Goal: Task Accomplishment & Management: Manage account settings

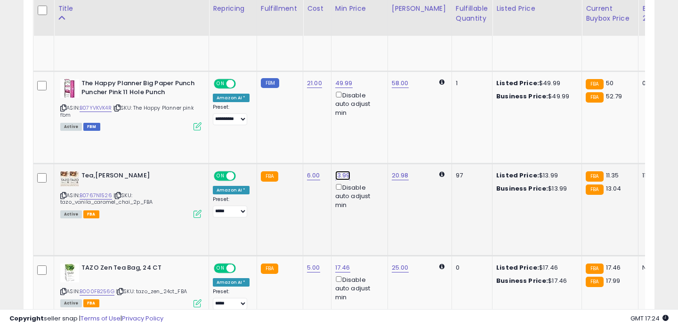
click at [341, 178] on link "13.99" at bounding box center [342, 175] width 15 height 9
type input "*****"
click button "submit" at bounding box center [370, 143] width 16 height 14
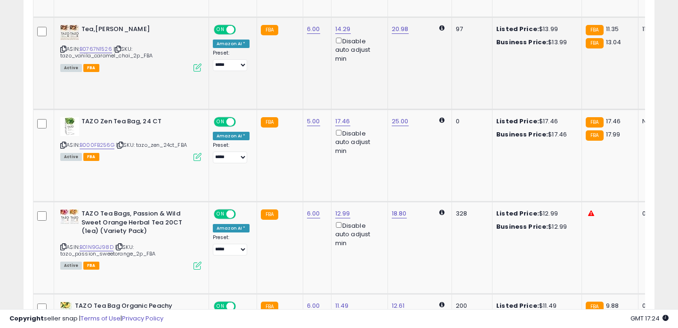
scroll to position [1046, 0]
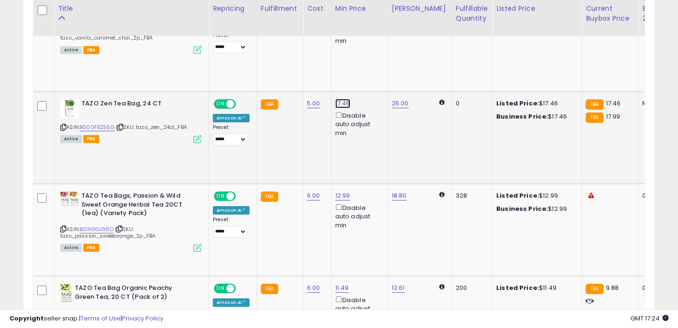
click at [340, 101] on link "17.46" at bounding box center [342, 103] width 15 height 9
type input "*****"
click button "submit" at bounding box center [370, 71] width 16 height 14
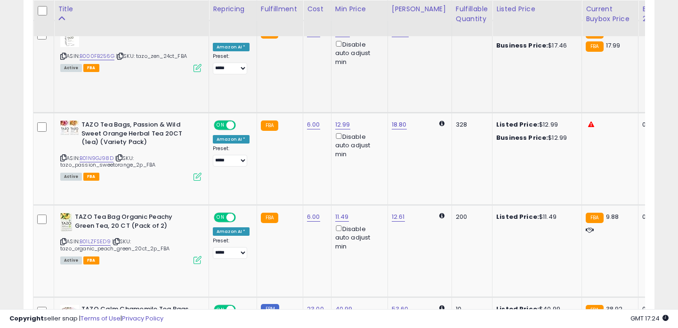
scroll to position [1118, 0]
click at [99, 155] on link "B01N9GJ98D" at bounding box center [97, 158] width 34 height 8
click at [341, 122] on link "12.99" at bounding box center [342, 124] width 15 height 9
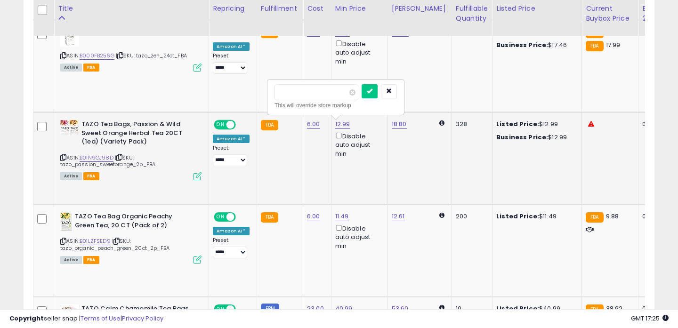
type input "****"
click button "submit" at bounding box center [370, 91] width 16 height 14
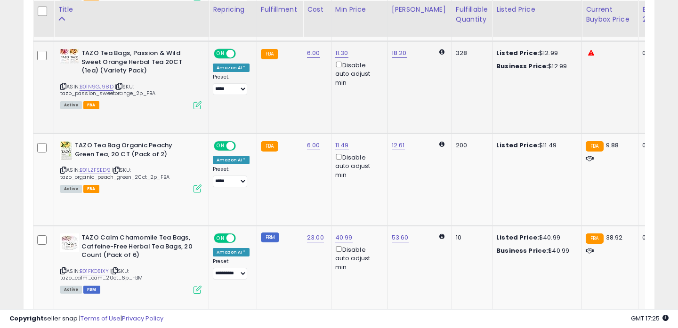
scroll to position [1191, 0]
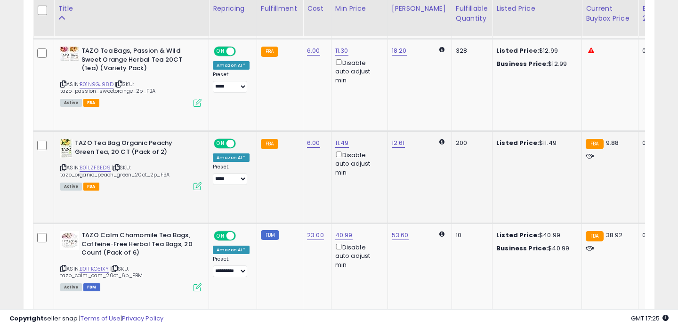
click at [63, 167] on icon at bounding box center [63, 167] width 6 height 5
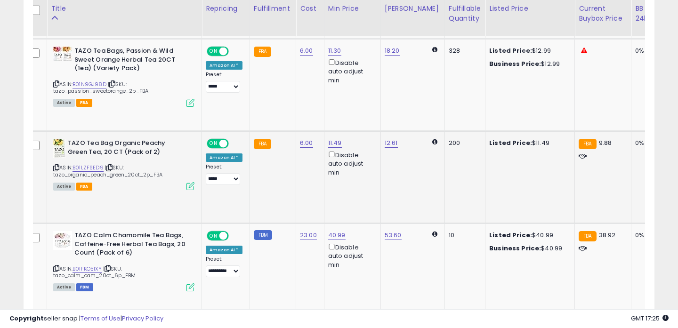
scroll to position [0, 0]
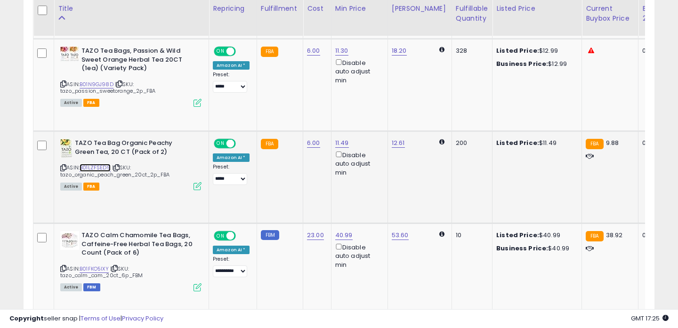
click at [97, 168] on link "B01LZFSED9" at bounding box center [95, 168] width 31 height 8
